Goal: Find specific page/section: Find specific page/section

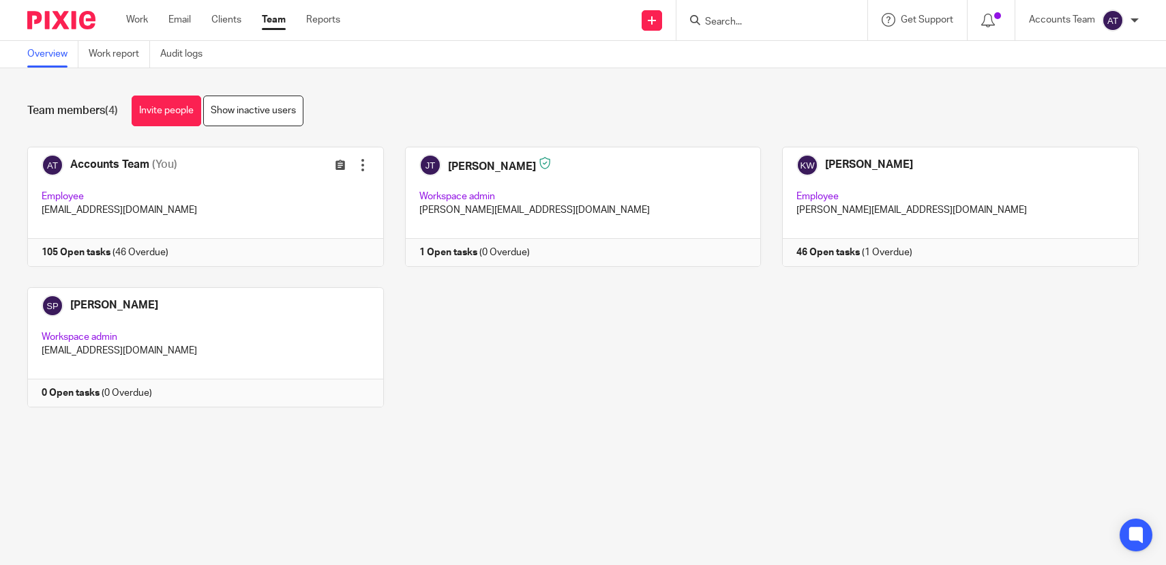
click at [272, 18] on link "Team" at bounding box center [274, 20] width 24 height 14
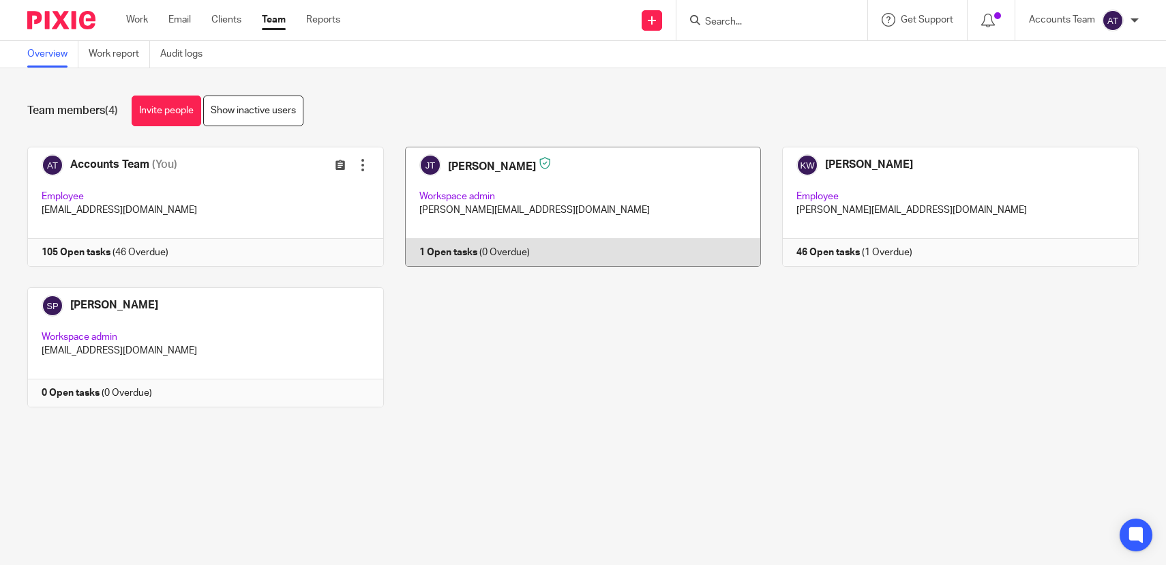
click at [548, 237] on link at bounding box center [573, 207] width 378 height 120
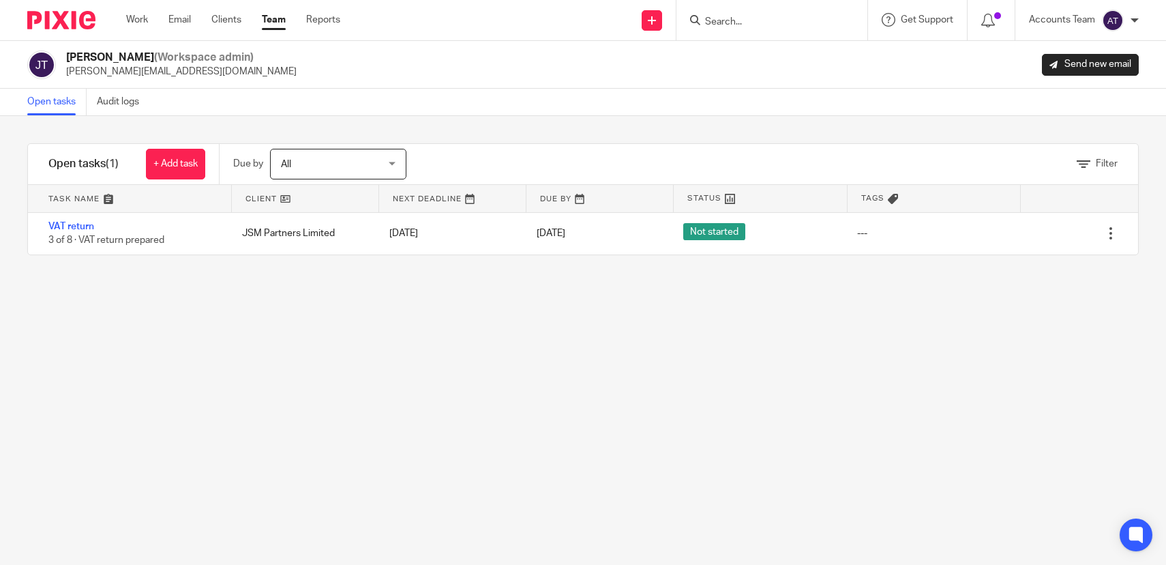
click at [503, 310] on div "Filter tasks Only show tasks matching all of these conditions 1 Client name Is …" at bounding box center [583, 340] width 1166 height 449
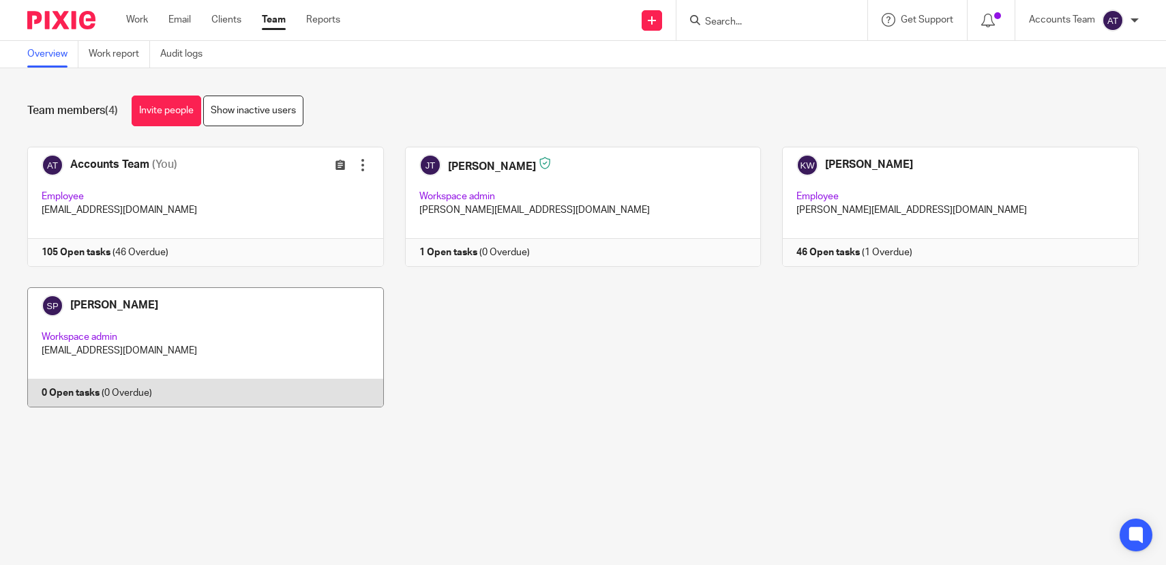
click at [162, 347] on link at bounding box center [195, 347] width 378 height 120
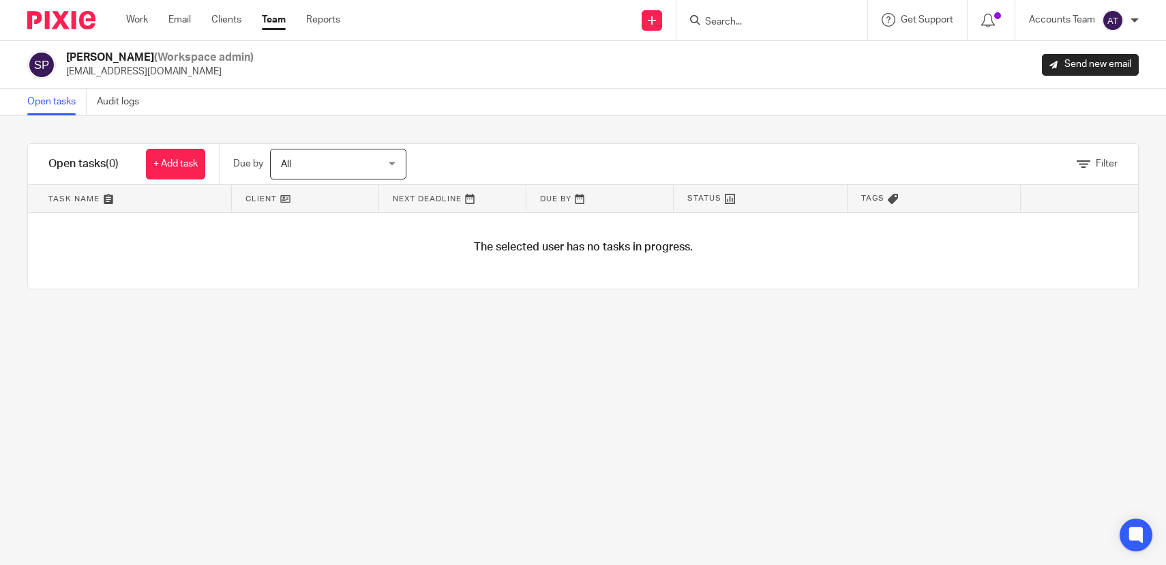
click at [274, 20] on link "Team" at bounding box center [274, 20] width 24 height 14
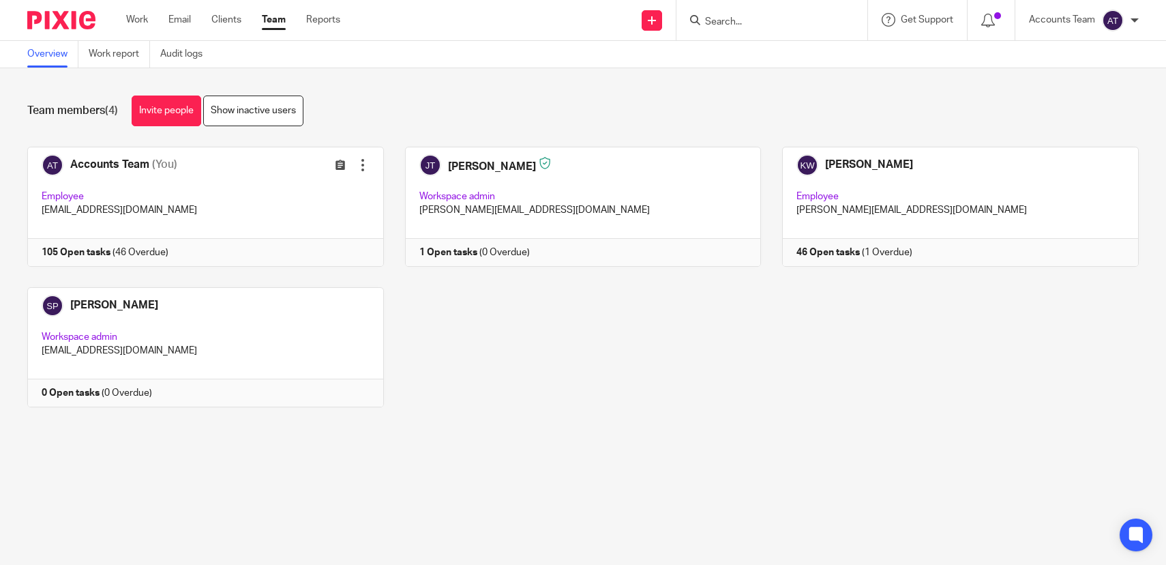
click at [811, 471] on main "Overview Work report Audit logs Team members (4) Invite people Show inactive us…" at bounding box center [583, 282] width 1166 height 565
click at [714, 27] on form at bounding box center [776, 20] width 145 height 17
click at [714, 27] on input "Search" at bounding box center [765, 22] width 123 height 12
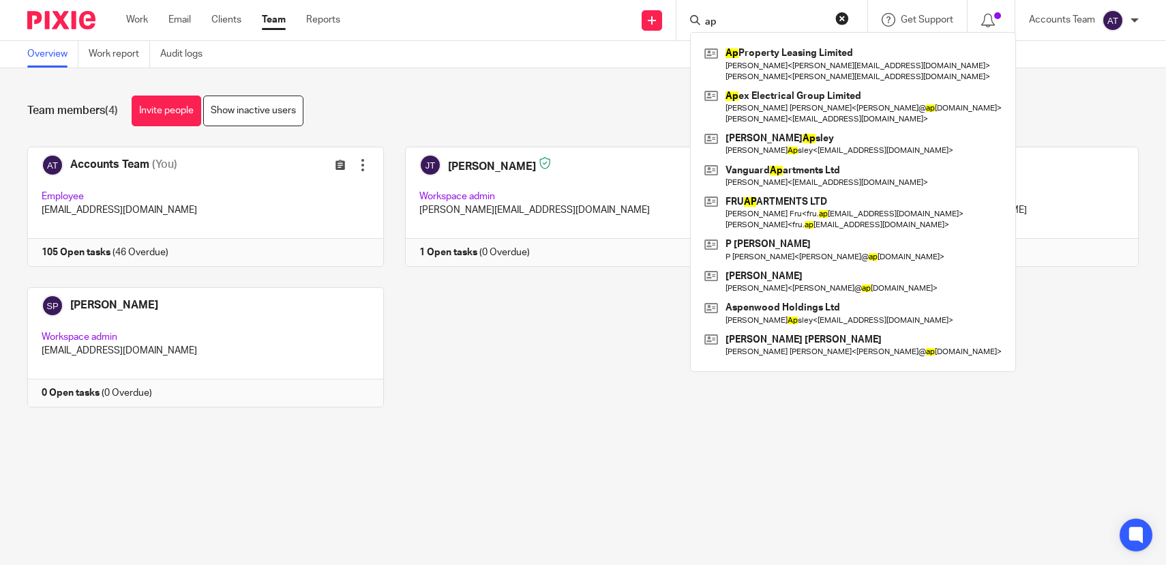
type input "ap"
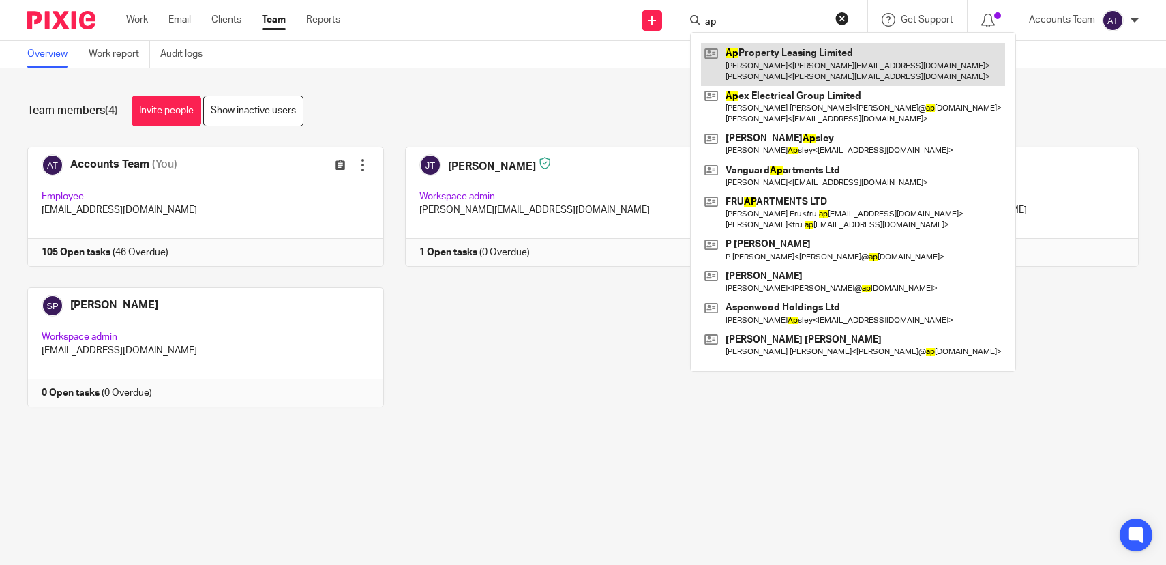
click at [752, 59] on link at bounding box center [853, 64] width 304 height 42
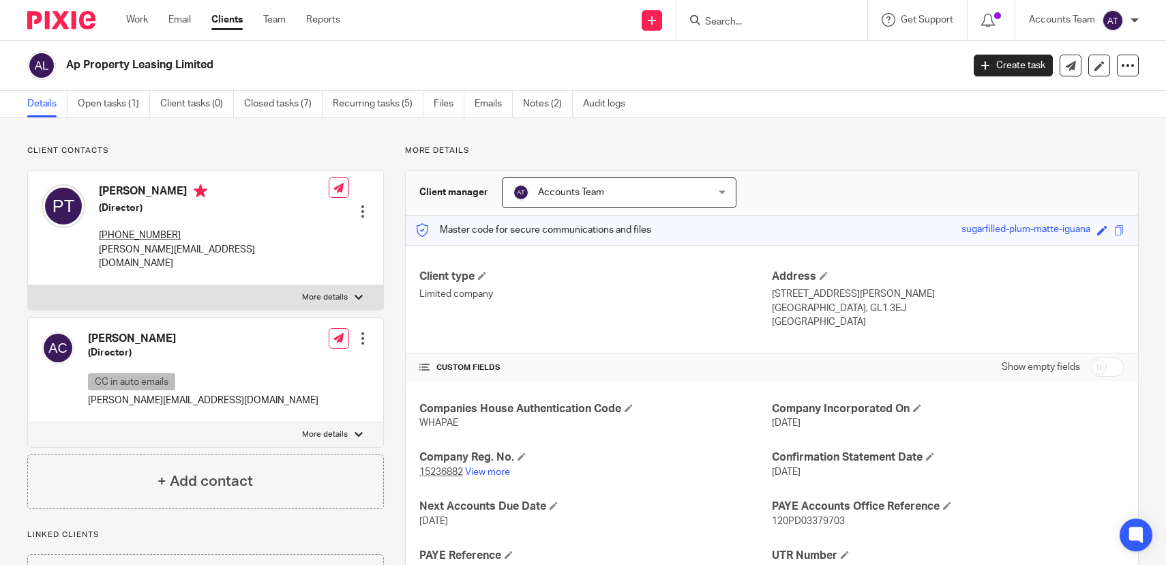
click at [237, 136] on div "Client contacts Andrew Chrysanthou (Director) CC in auto emails andrew@saxonpro…" at bounding box center [583, 420] width 1166 height 605
click at [104, 109] on link "Open tasks (1)" at bounding box center [114, 104] width 72 height 27
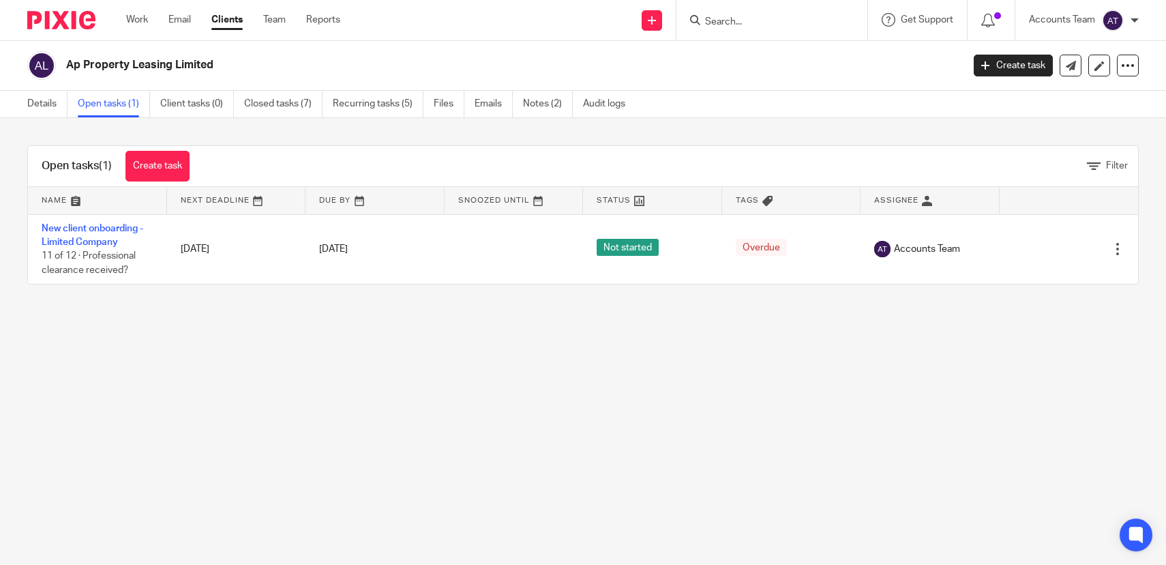
click at [226, 30] on div "Work Email Clients Team Reports Work Email Clients Team Reports Settings" at bounding box center [237, 20] width 248 height 40
click at [226, 20] on link "Clients" at bounding box center [226, 20] width 31 height 14
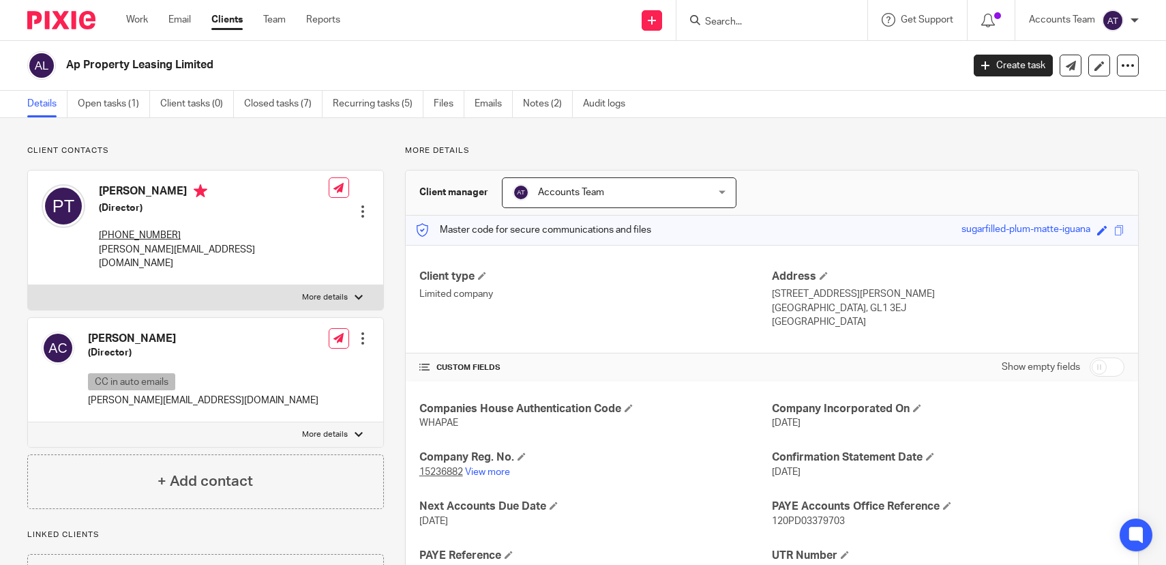
drag, startPoint x: 281, startPoint y: 19, endPoint x: 280, endPoint y: 1, distance: 17.7
click at [0, 0] on div "Work Email Clients Team Reports Work Email Clients Team Reports Settings Send n…" at bounding box center [583, 20] width 1166 height 41
click at [135, 161] on div "Client contacts Andrew Chrysanthou (Director) CC in auto emails andrew@saxonpro…" at bounding box center [205, 326] width 357 height 363
click at [281, 25] on link "Team" at bounding box center [274, 20] width 23 height 14
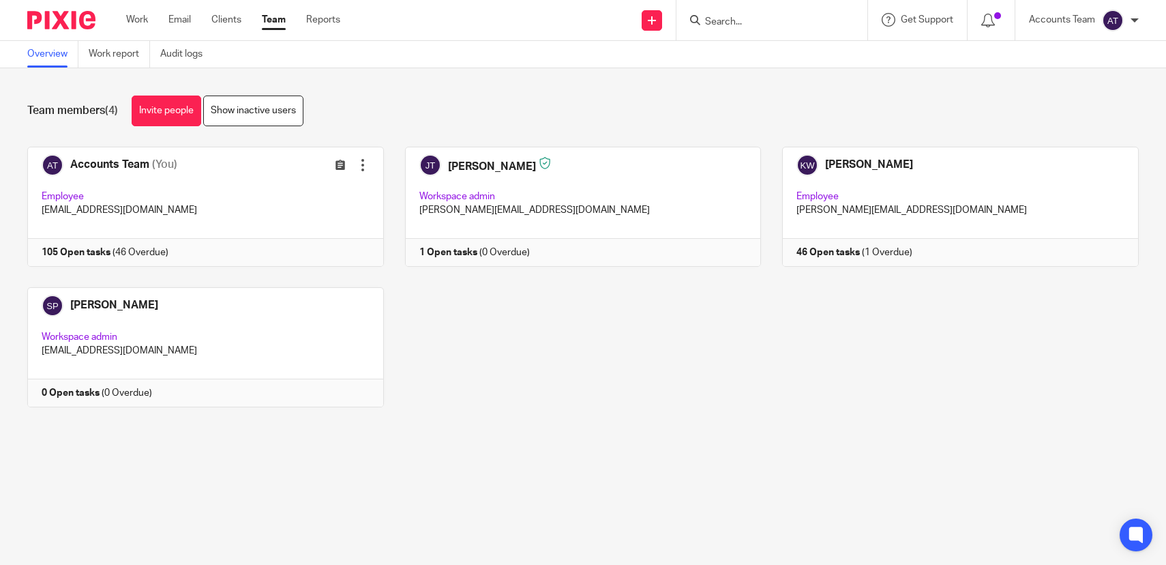
click at [430, 408] on div "Accounts Team (You) Edit user Transfer Employee accounts@jsmpartners.co.uk 105 …" at bounding box center [572, 287] width 1133 height 281
click at [730, 16] on input "Search" at bounding box center [765, 22] width 123 height 12
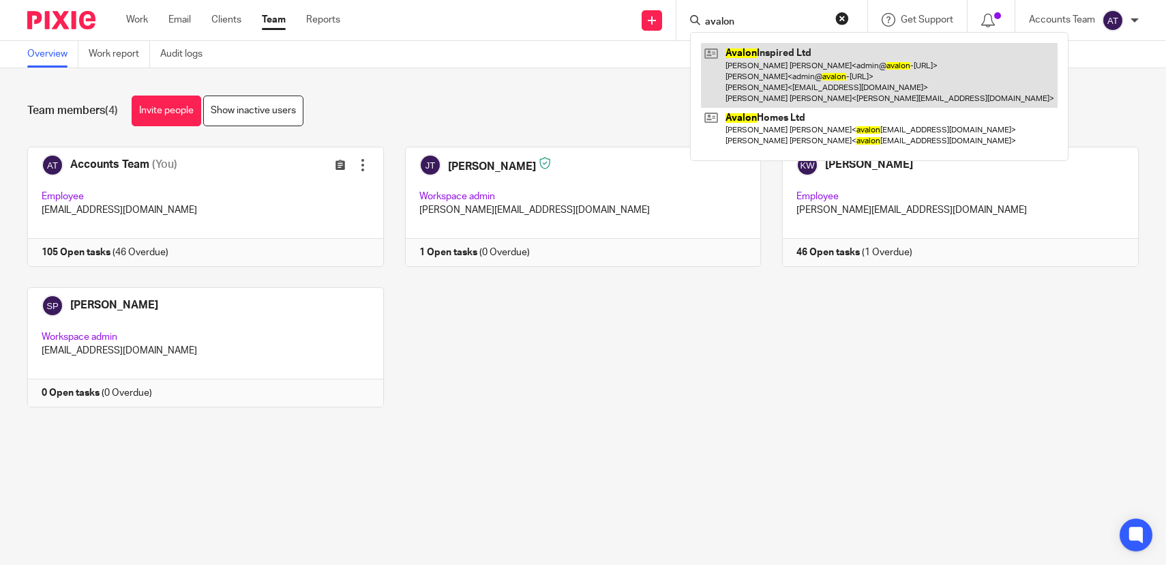
type input "avalon"
click at [753, 95] on link at bounding box center [879, 75] width 357 height 65
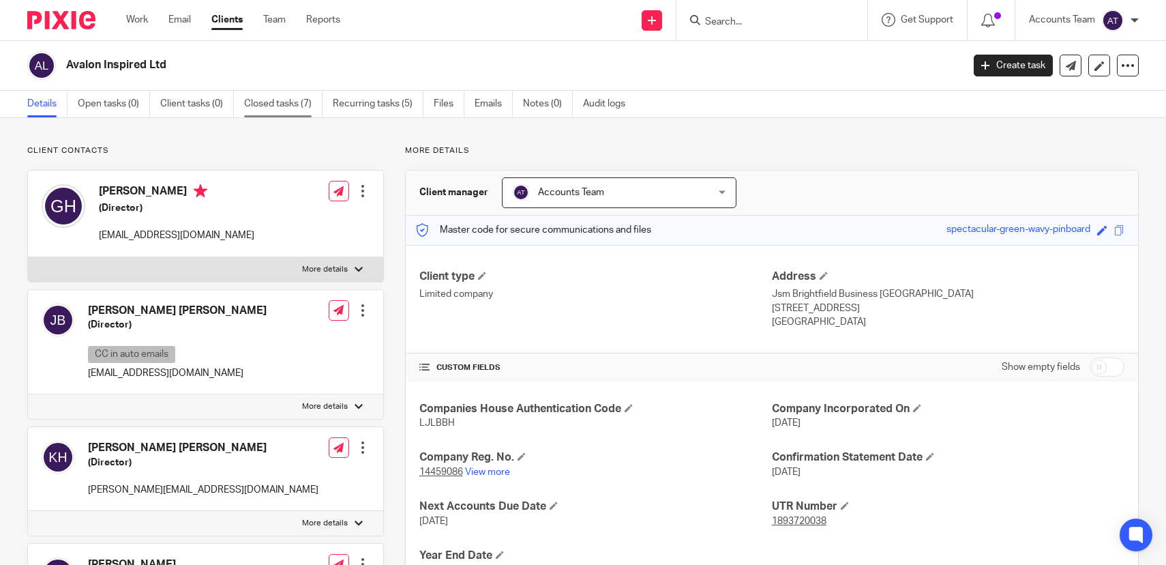
click at [279, 105] on link "Closed tasks (7)" at bounding box center [283, 104] width 78 height 27
